Goal: Task Accomplishment & Management: Complete application form

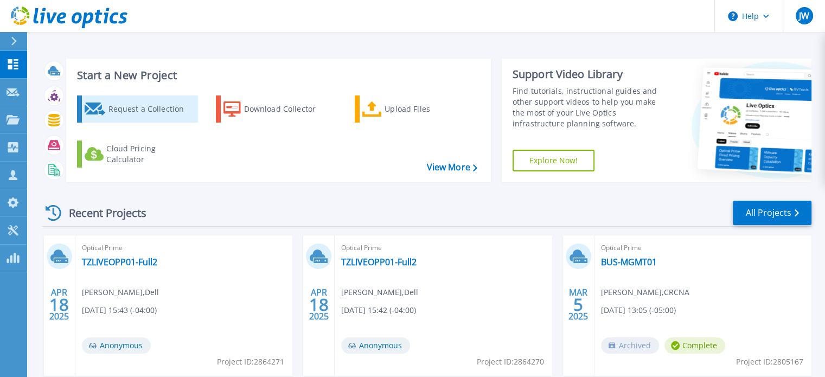
click at [130, 106] on div "Request a Collection" at bounding box center [151, 109] width 87 height 22
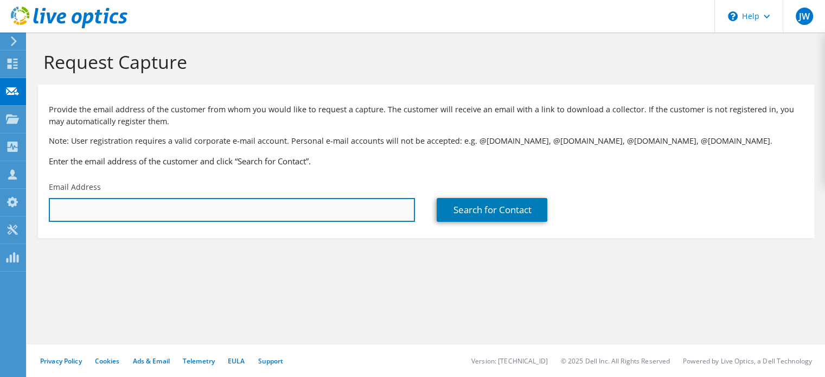
click at [102, 213] on input "text" at bounding box center [232, 210] width 366 height 24
paste input "Scott Cook;"
drag, startPoint x: 133, startPoint y: 203, endPoint x: -9, endPoint y: 219, distance: 142.9
click at [0, 219] on html "JW Partner Team Member Jason Wagner jason.wagner@cdw.com CDW My Profile Log Out…" at bounding box center [412, 188] width 825 height 377
paste input "scook@germaniainsurance.com"
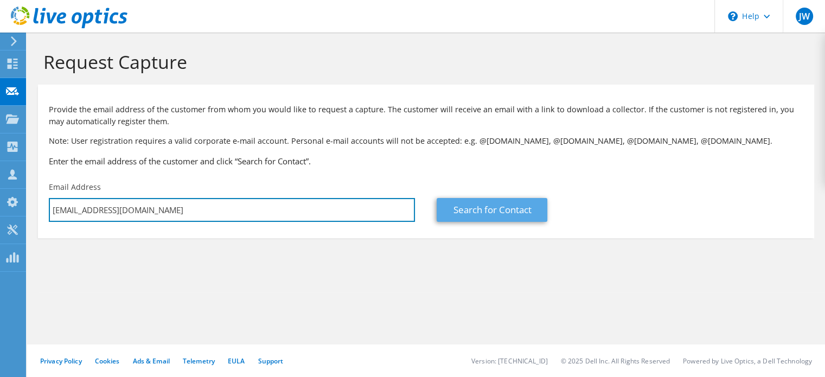
type input "scook@germaniainsurance.com"
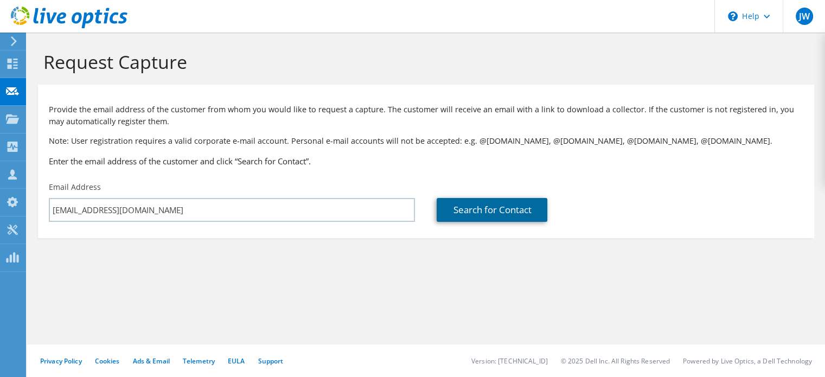
click at [508, 206] on link "Search for Contact" at bounding box center [492, 210] width 111 height 24
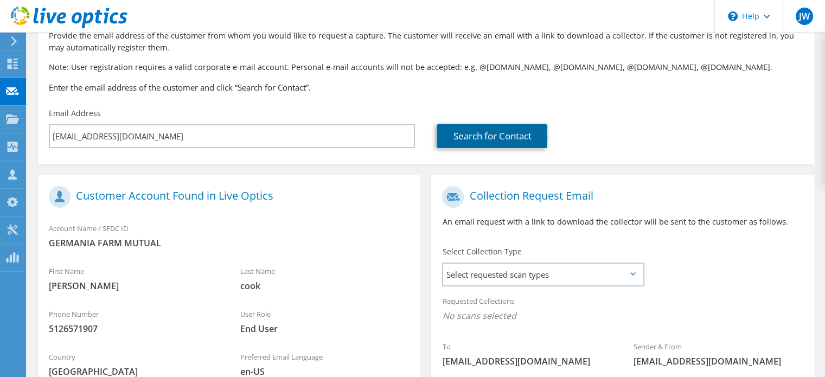
scroll to position [217, 0]
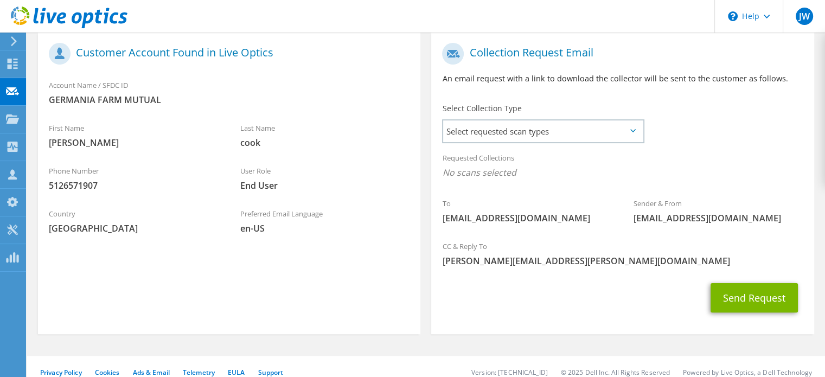
click at [632, 131] on icon at bounding box center [632, 130] width 5 height 3
click at [633, 132] on div "Select Collection Type Select requested scan types Server Virtualization Optica…" at bounding box center [543, 122] width 202 height 38
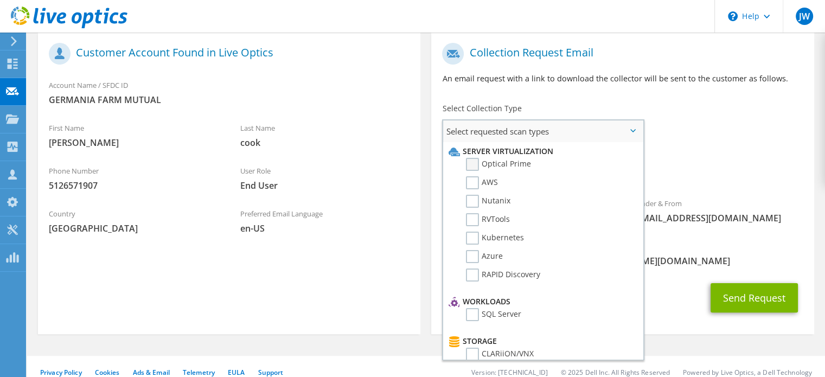
click at [472, 164] on label "Optical Prime" at bounding box center [498, 164] width 65 height 13
click at [0, 0] on input "Optical Prime" at bounding box center [0, 0] width 0 height 0
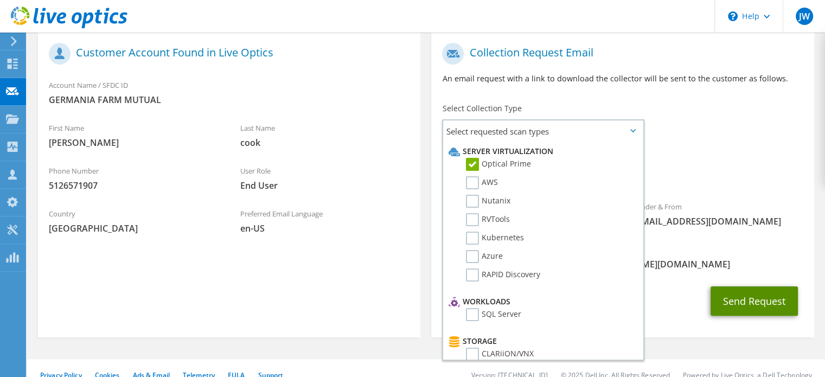
click at [747, 296] on button "Send Request" at bounding box center [754, 300] width 87 height 29
